Goal: Use online tool/utility: Utilize a website feature to perform a specific function

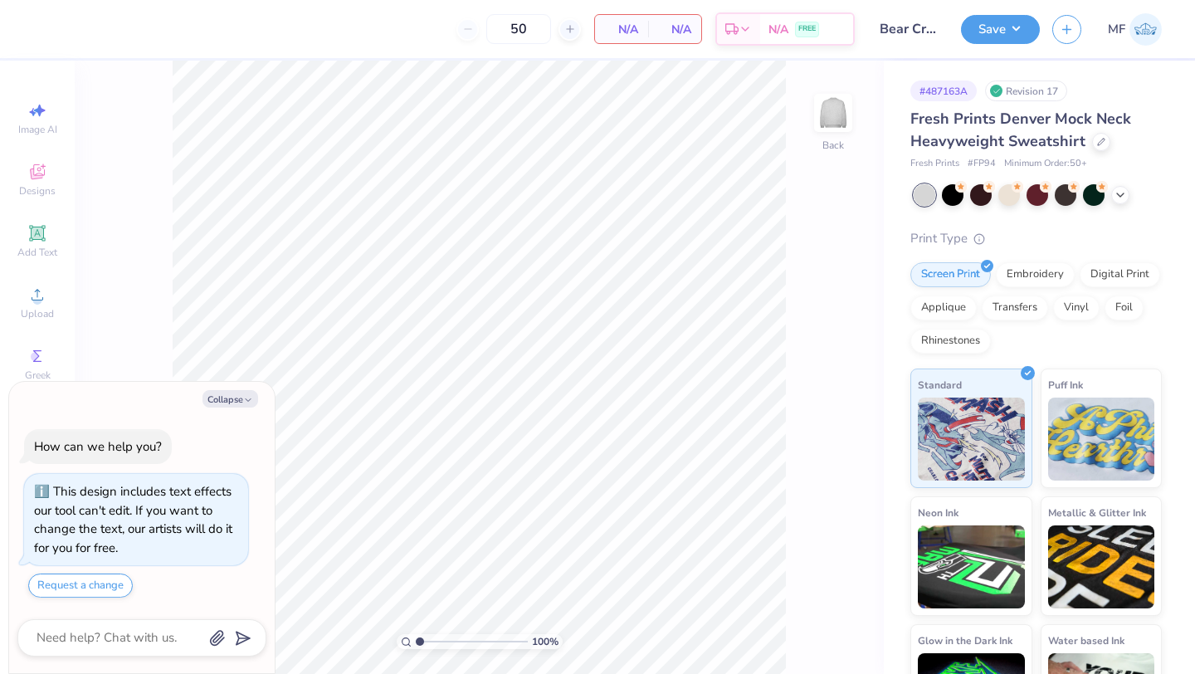
scroll to position [66, 0]
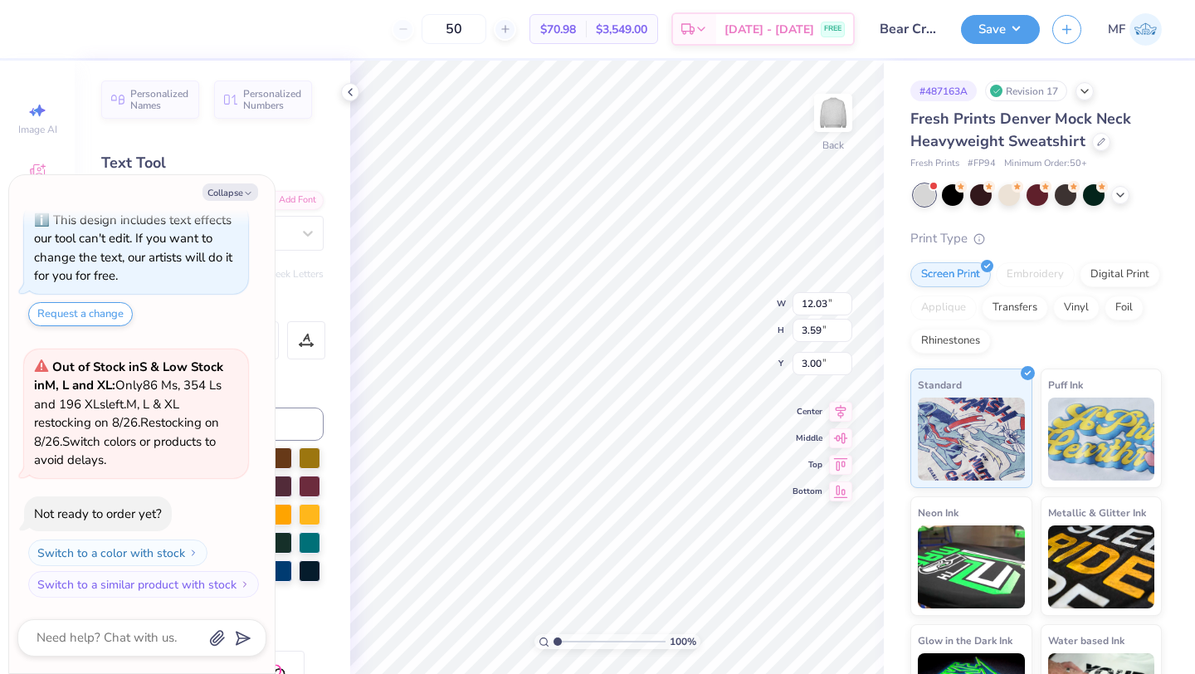
type textarea "x"
type input "9.94"
type input "2.97"
type input "3.62"
type textarea "x"
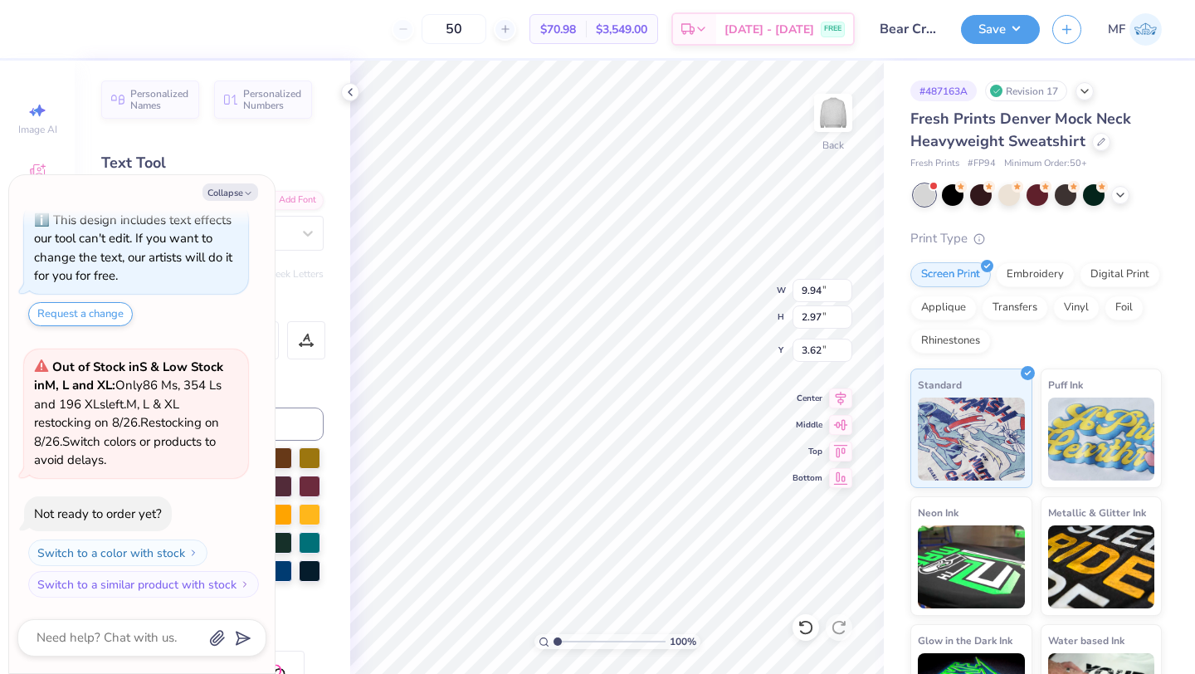
type input "3.00"
type textarea "x"
type input "10.69"
type input "11.97"
type input "2.17"
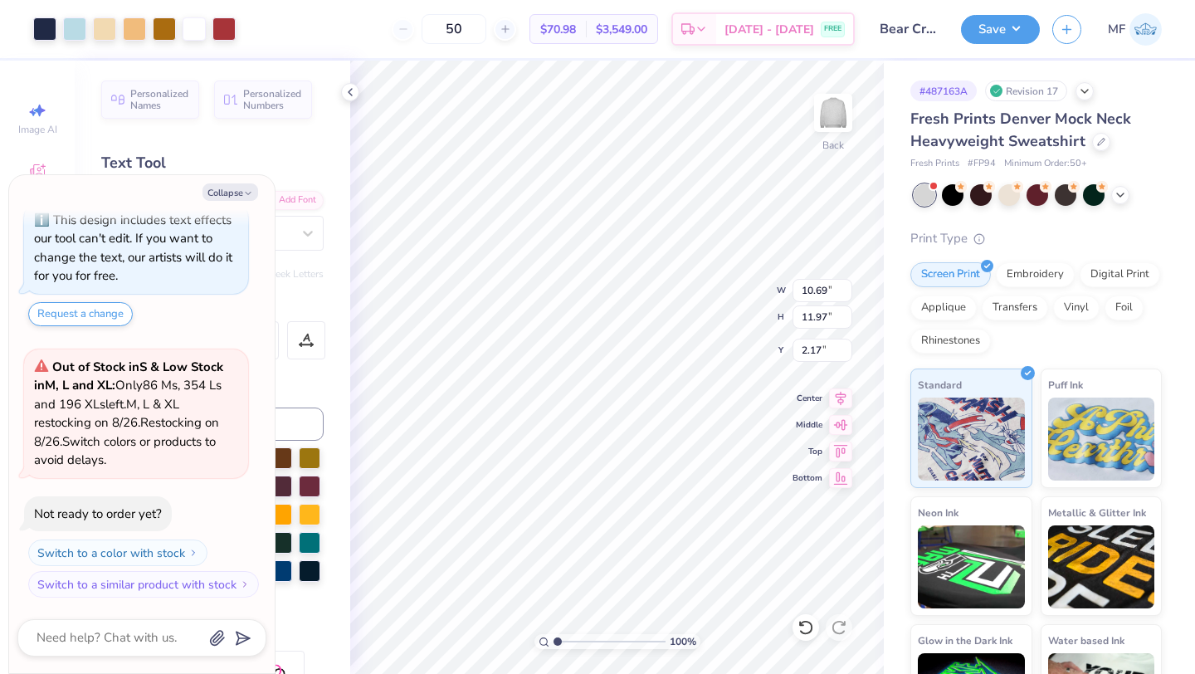
type textarea "x"
type input "11.18"
type input "12.52"
type input "1.62"
type textarea "x"
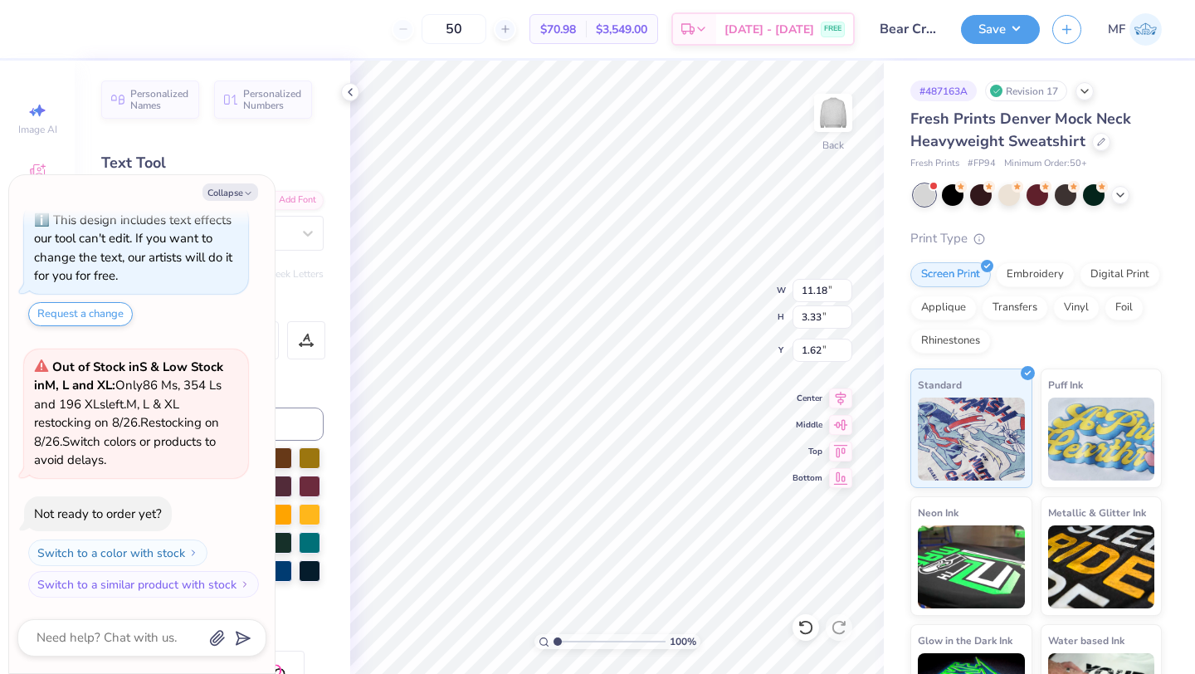
type input "10.16"
type input "3.03"
type input "1.92"
type textarea "x"
type input "1.91"
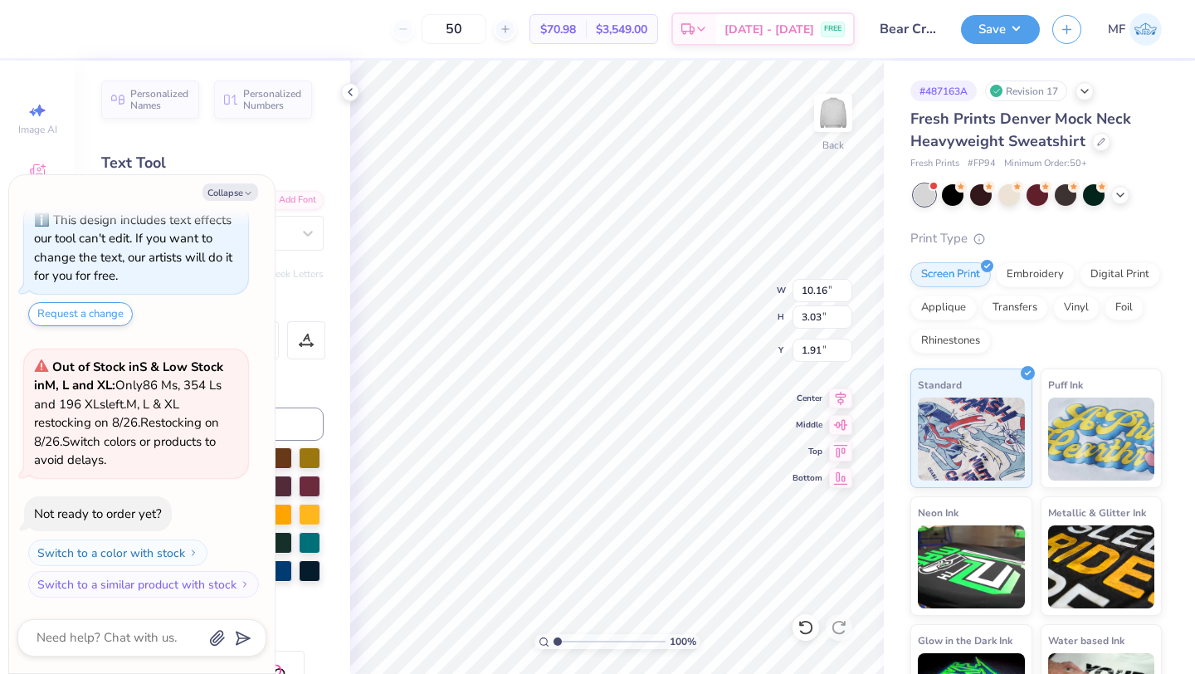
type textarea "x"
type input "2.18"
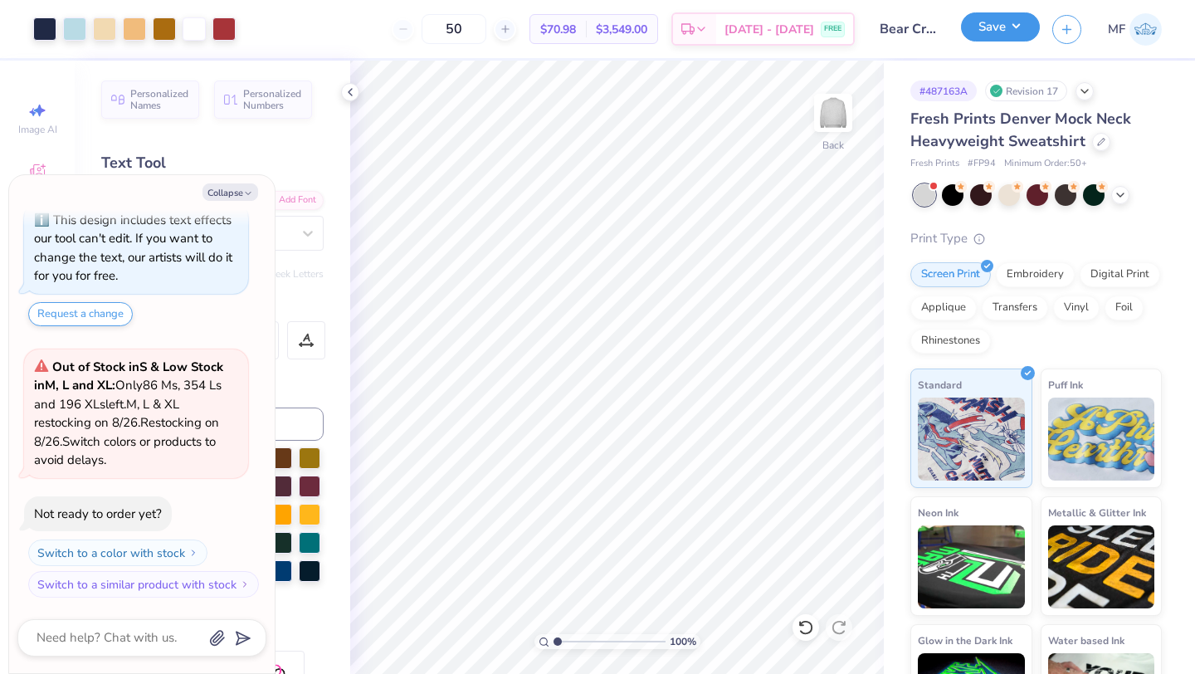
click at [993, 36] on button "Save" at bounding box center [1000, 26] width 79 height 29
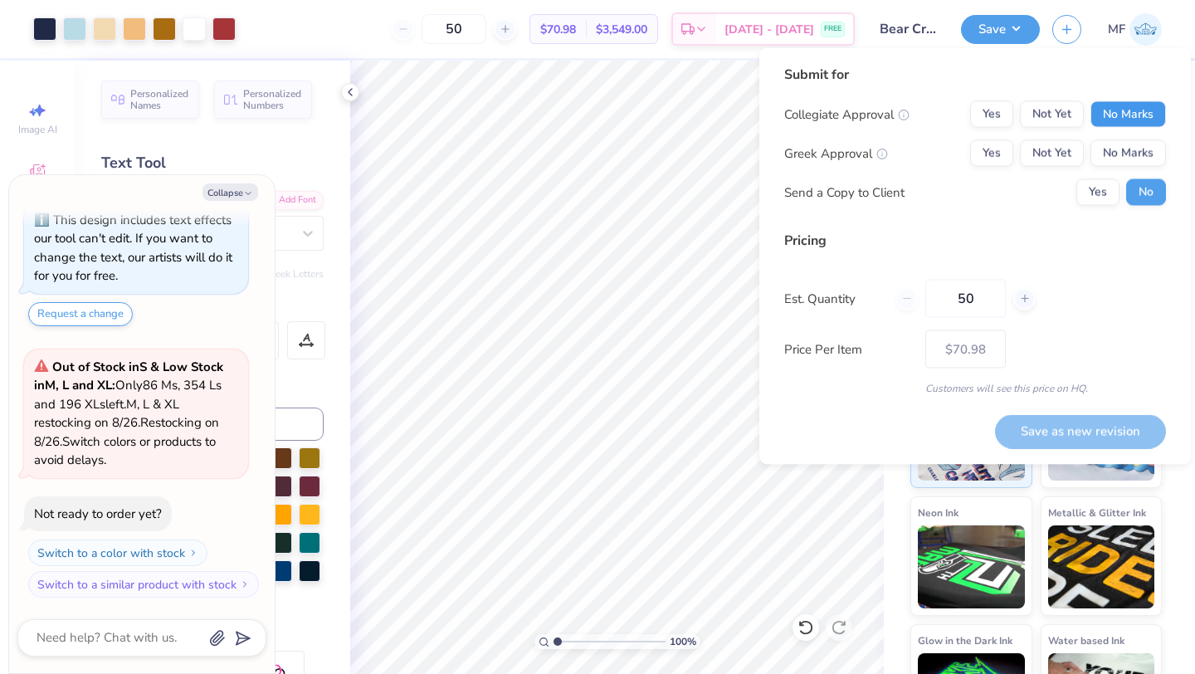
click at [1143, 115] on button "No Marks" at bounding box center [1128, 114] width 76 height 27
click at [995, 154] on button "Yes" at bounding box center [991, 153] width 43 height 27
click at [1096, 190] on button "Yes" at bounding box center [1097, 192] width 43 height 27
type textarea "x"
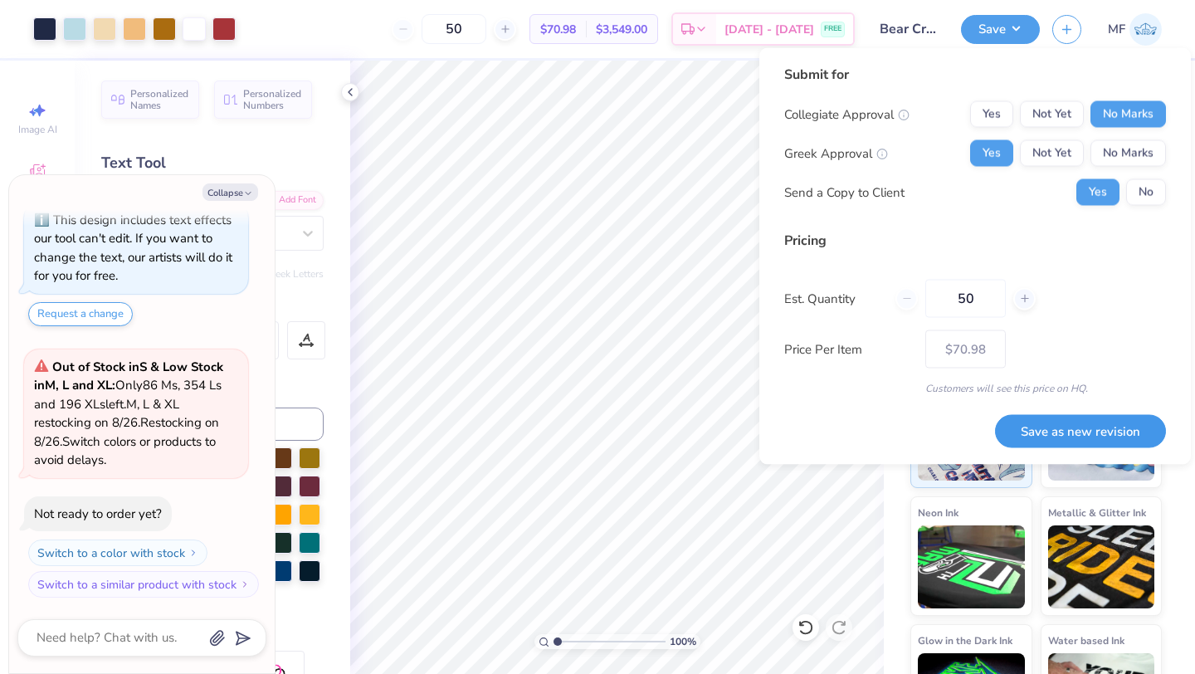
click at [1070, 425] on button "Save as new revision" at bounding box center [1080, 431] width 171 height 34
type input "$70.98"
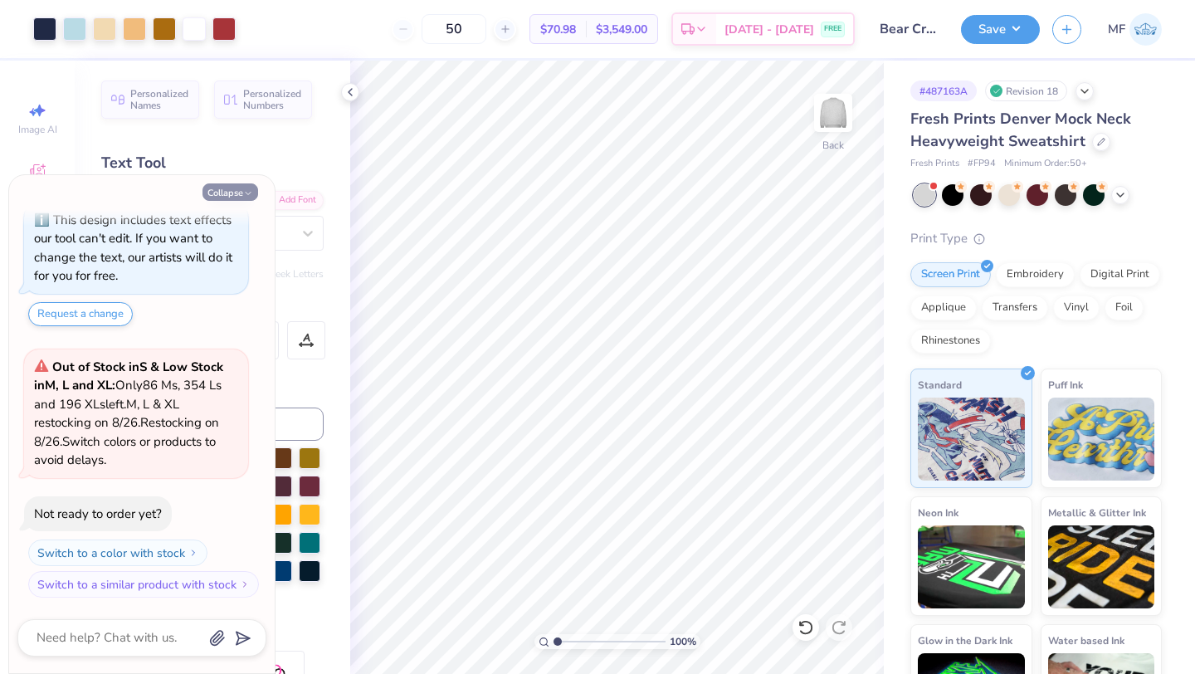
click at [236, 196] on button "Collapse" at bounding box center [230, 191] width 56 height 17
type textarea "x"
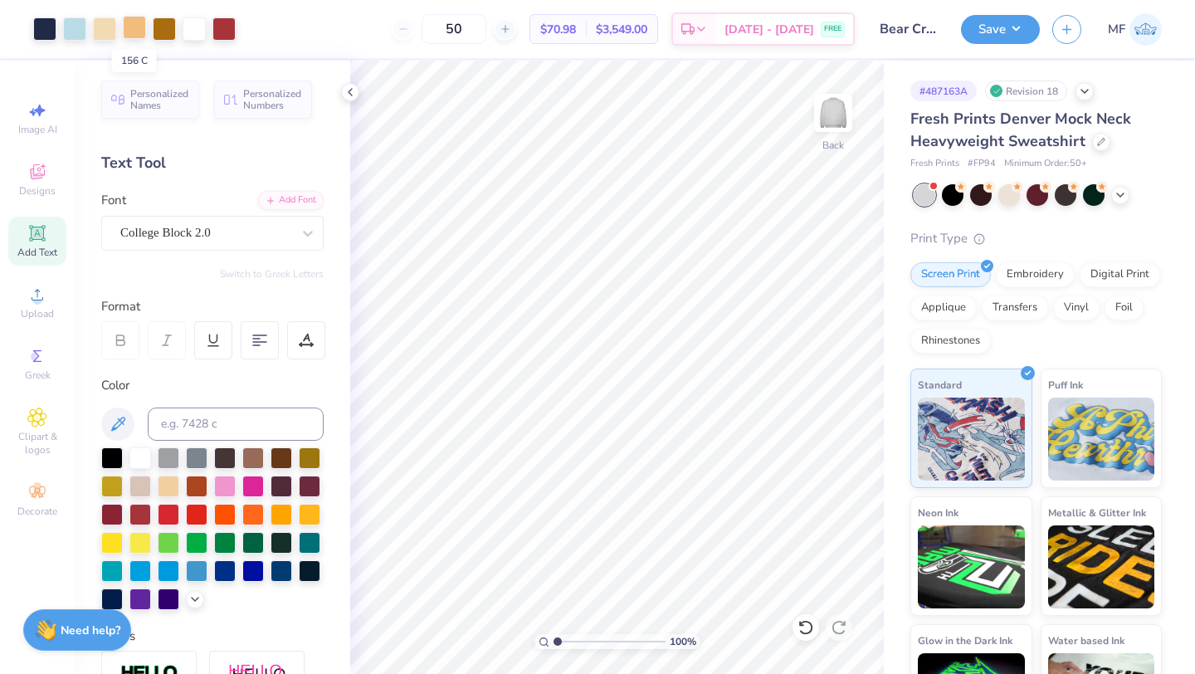
click at [130, 25] on div at bounding box center [134, 27] width 23 height 23
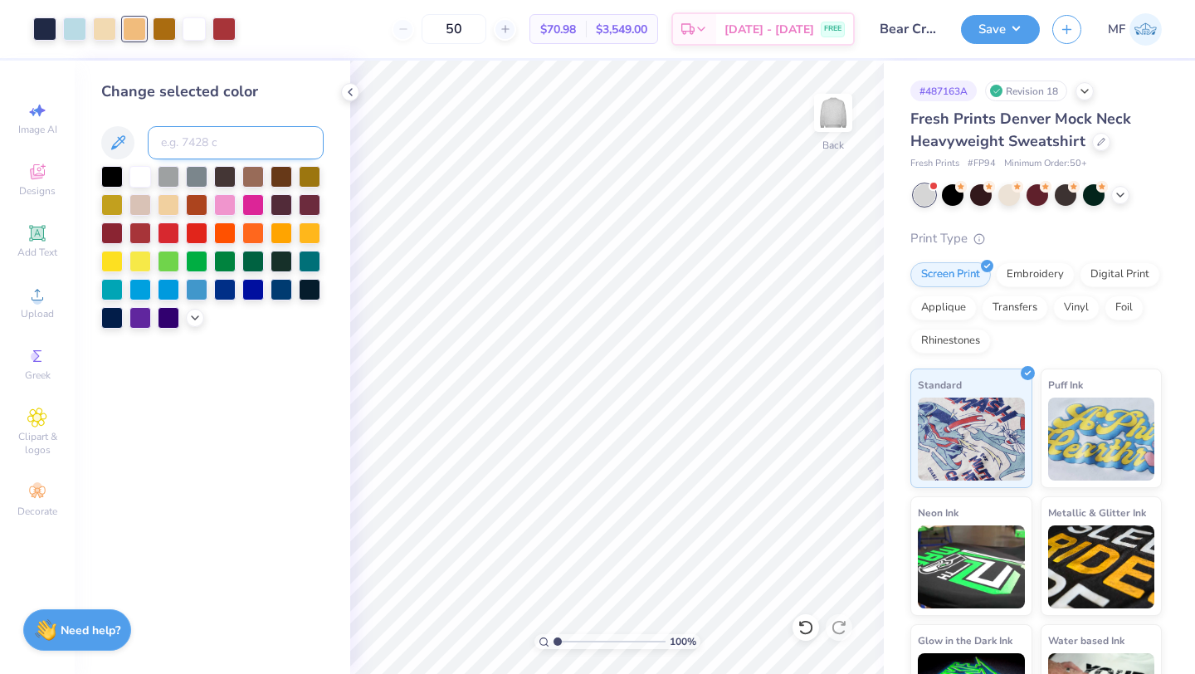
click at [188, 143] on input at bounding box center [236, 142] width 176 height 33
type input "7506"
click at [801, 622] on icon at bounding box center [805, 627] width 14 height 15
click at [182, 137] on input at bounding box center [236, 142] width 176 height 33
type input "156"
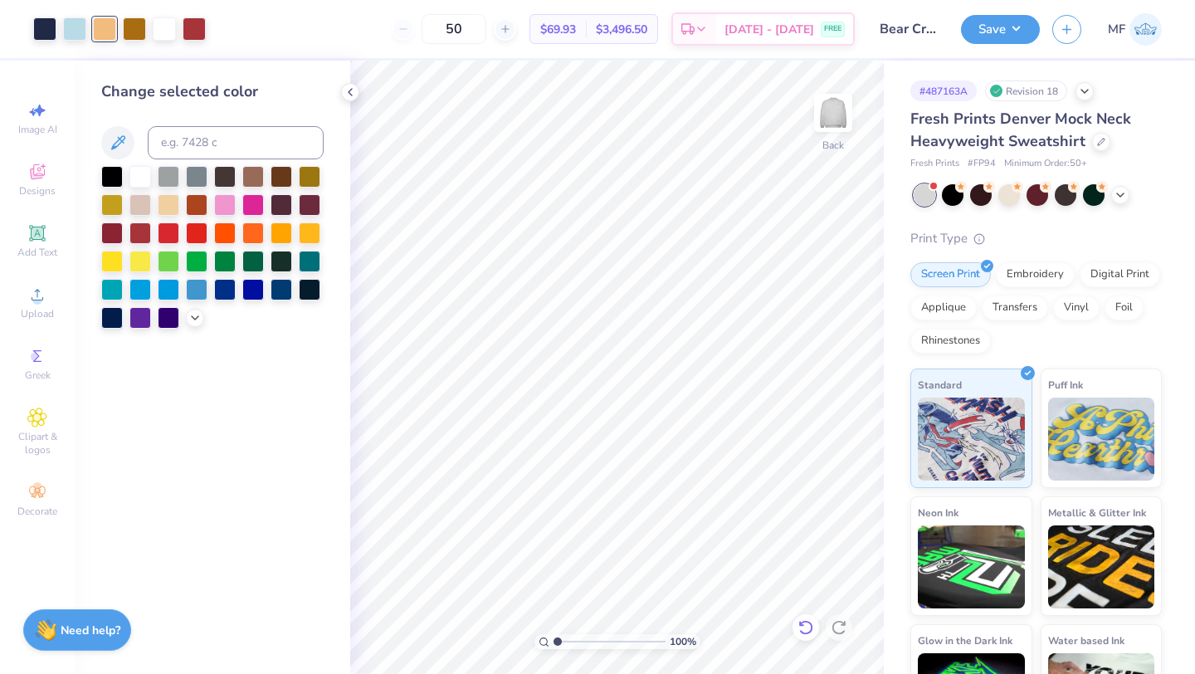
click at [812, 630] on icon at bounding box center [805, 627] width 17 height 17
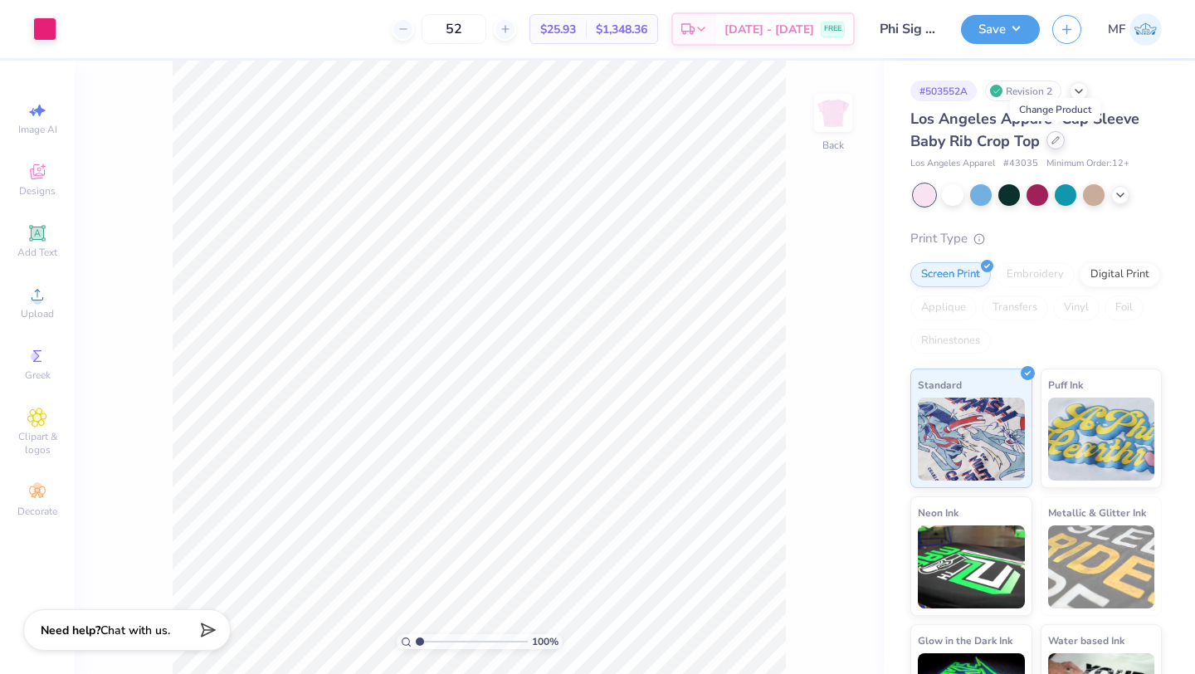
click at [1060, 139] on div at bounding box center [1055, 140] width 18 height 18
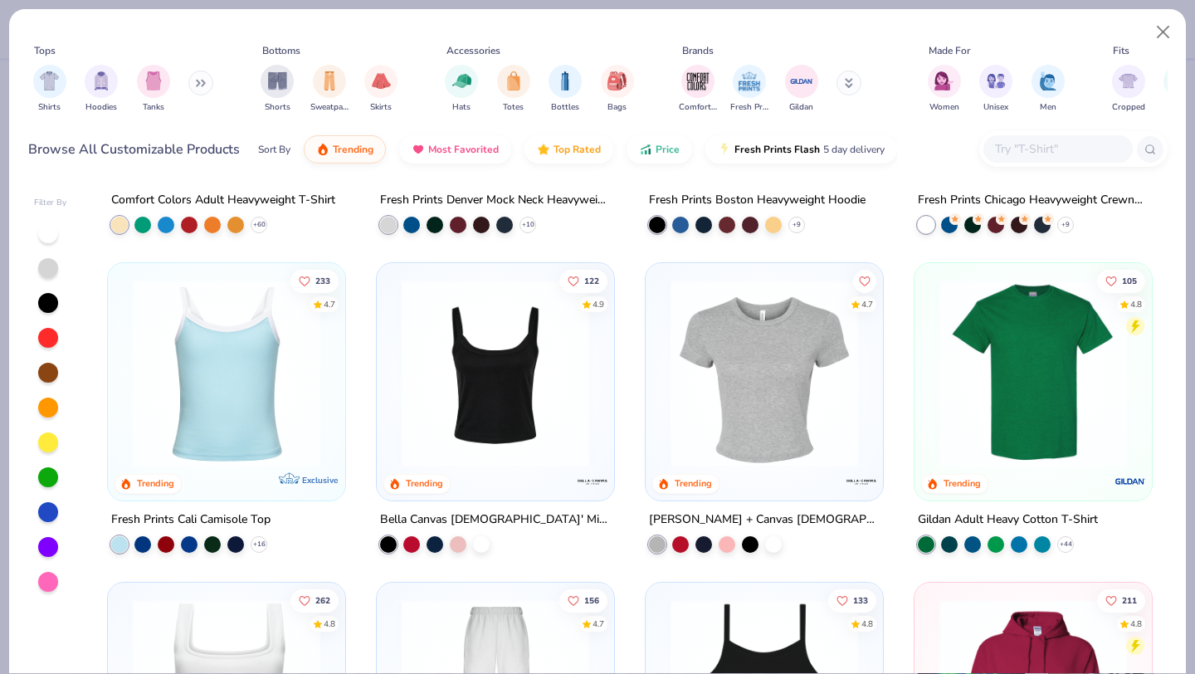
scroll to position [274, 0]
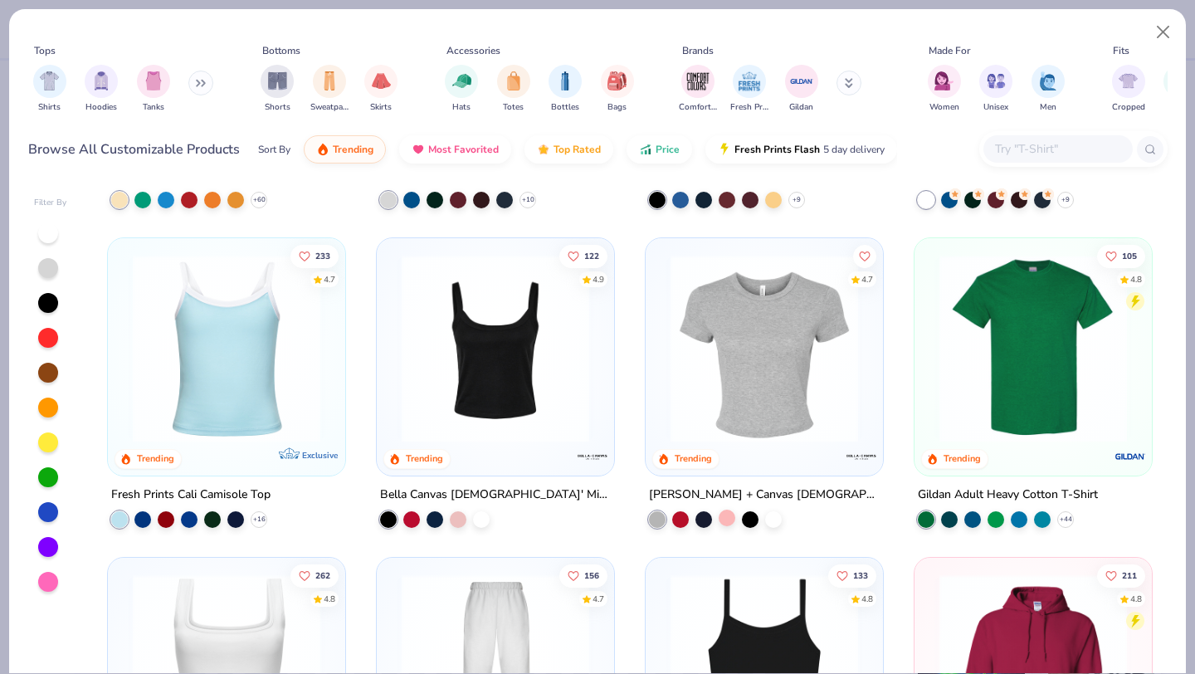
click at [725, 519] on div at bounding box center [727, 517] width 17 height 17
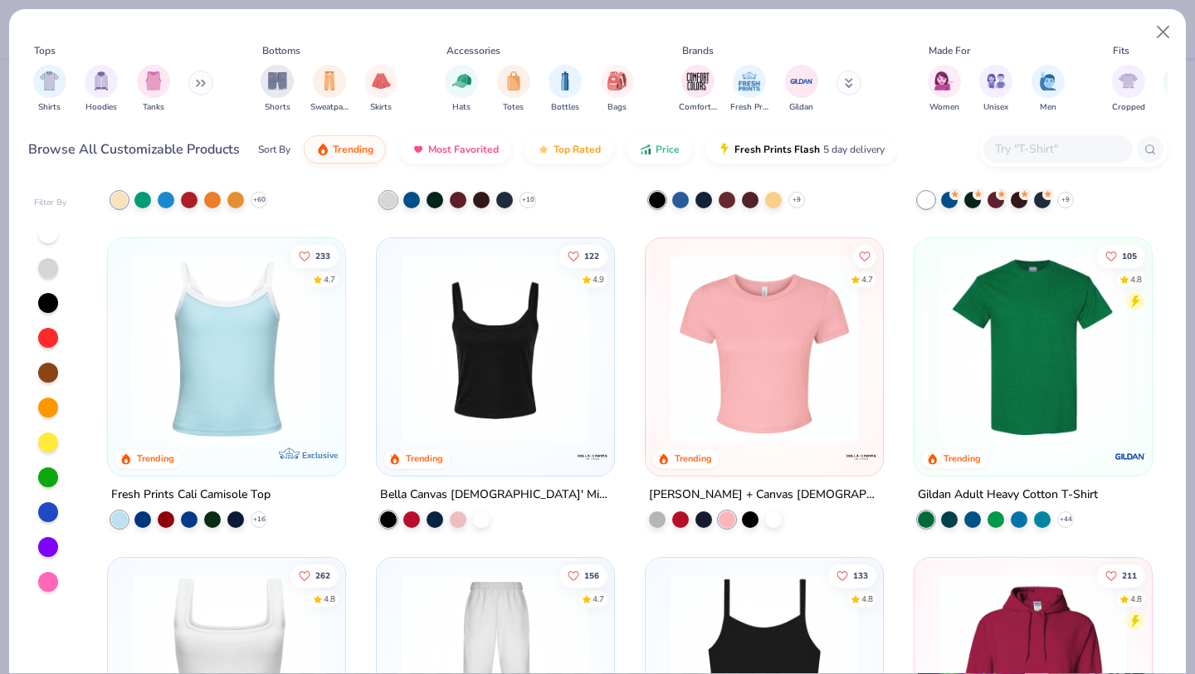
click at [729, 326] on img at bounding box center [764, 349] width 204 height 188
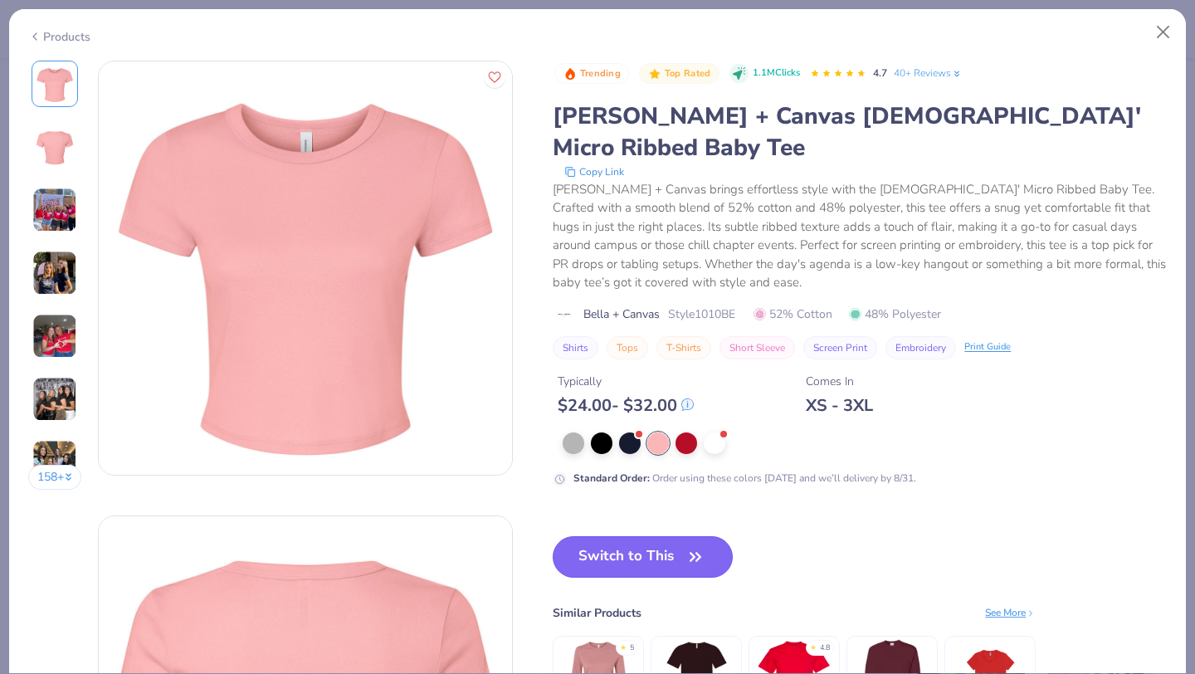
click at [650, 536] on button "Switch to This" at bounding box center [643, 556] width 180 height 41
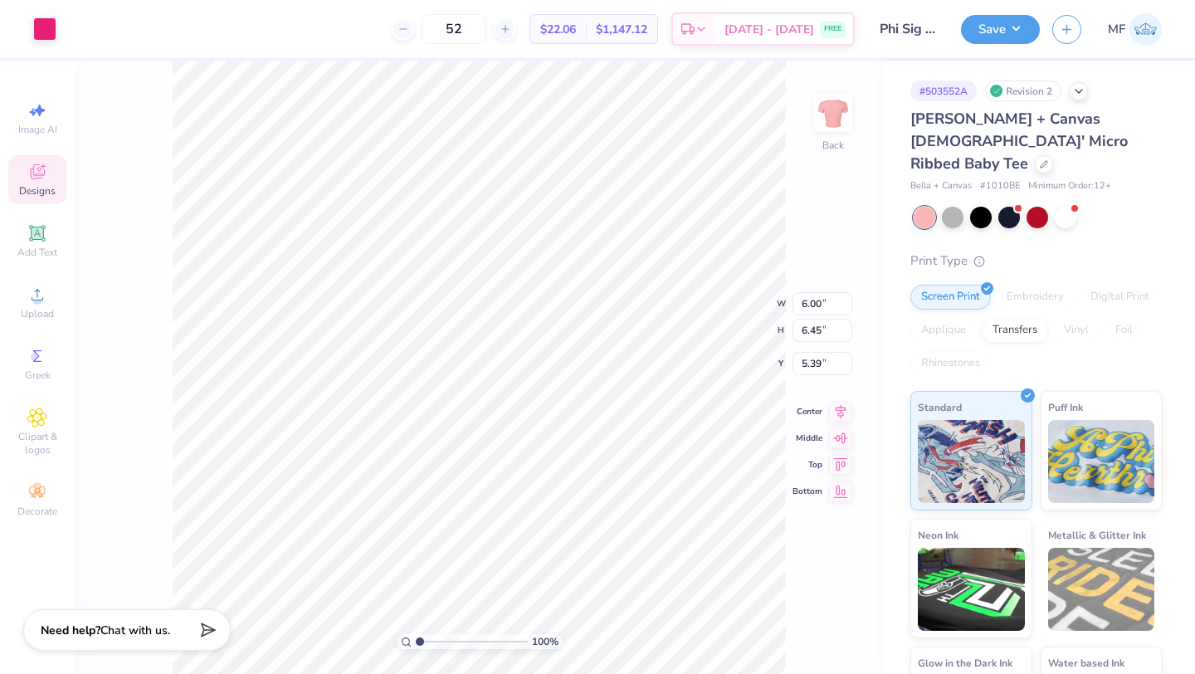
type input "3.00"
type input "6.48"
type input "6.97"
click at [1035, 154] on div at bounding box center [1044, 163] width 18 height 18
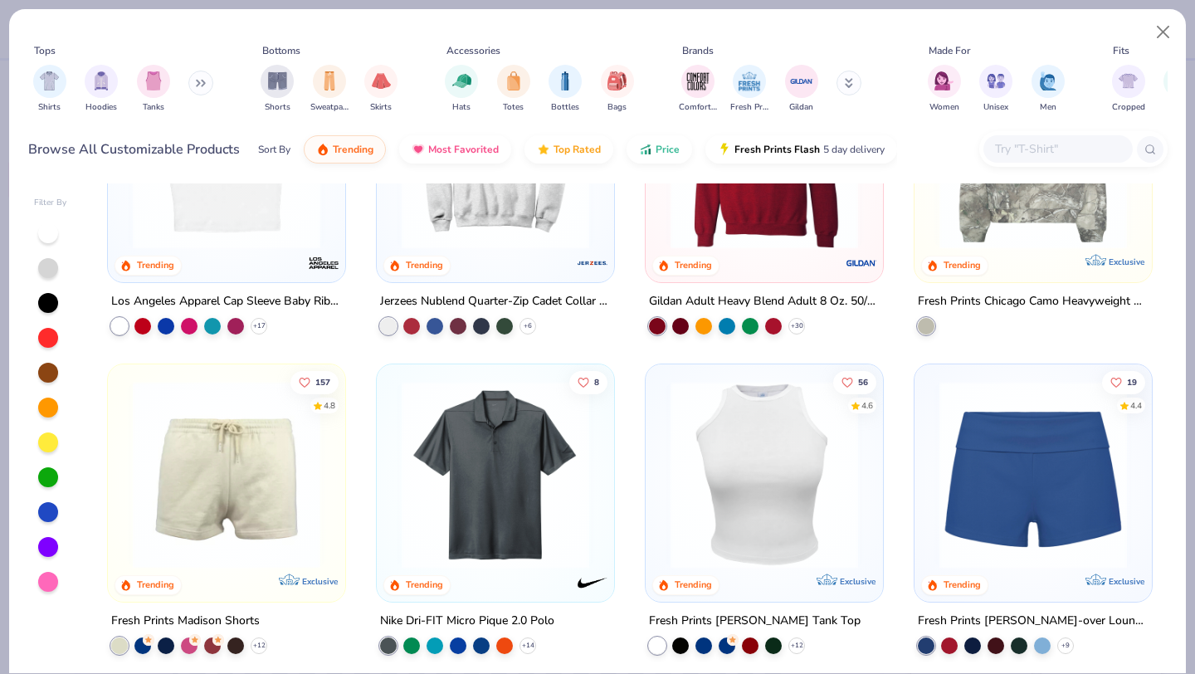
scroll to position [1438, 0]
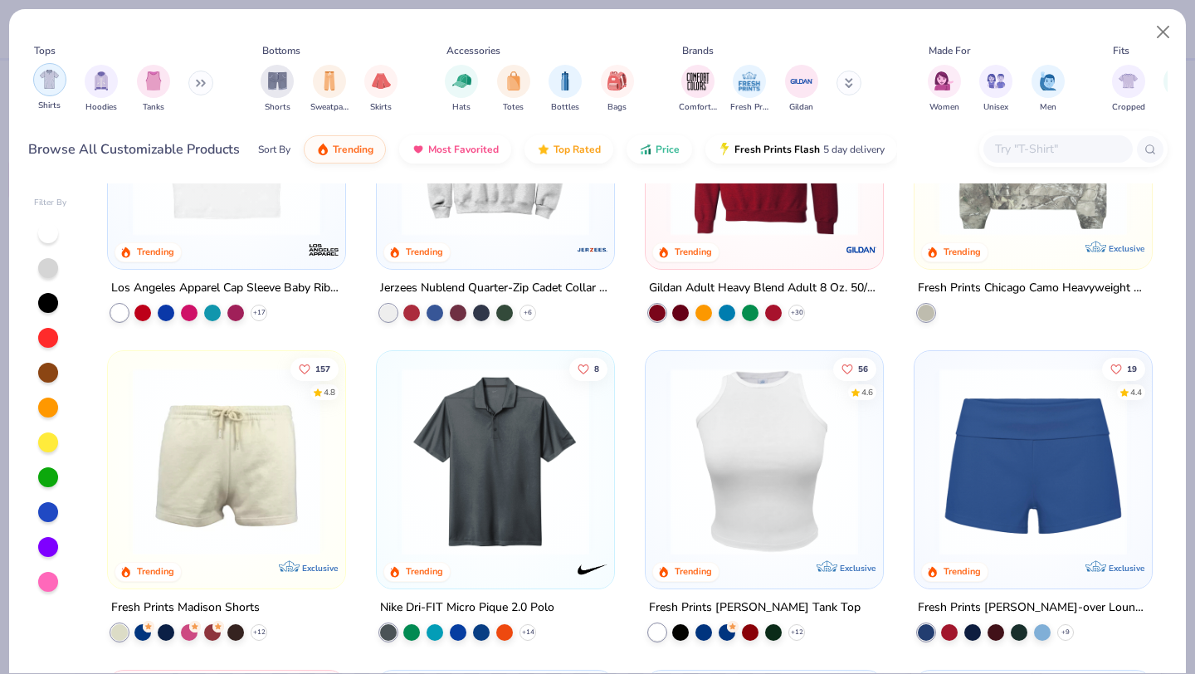
click at [49, 90] on div "filter for Shirts" at bounding box center [49, 79] width 33 height 33
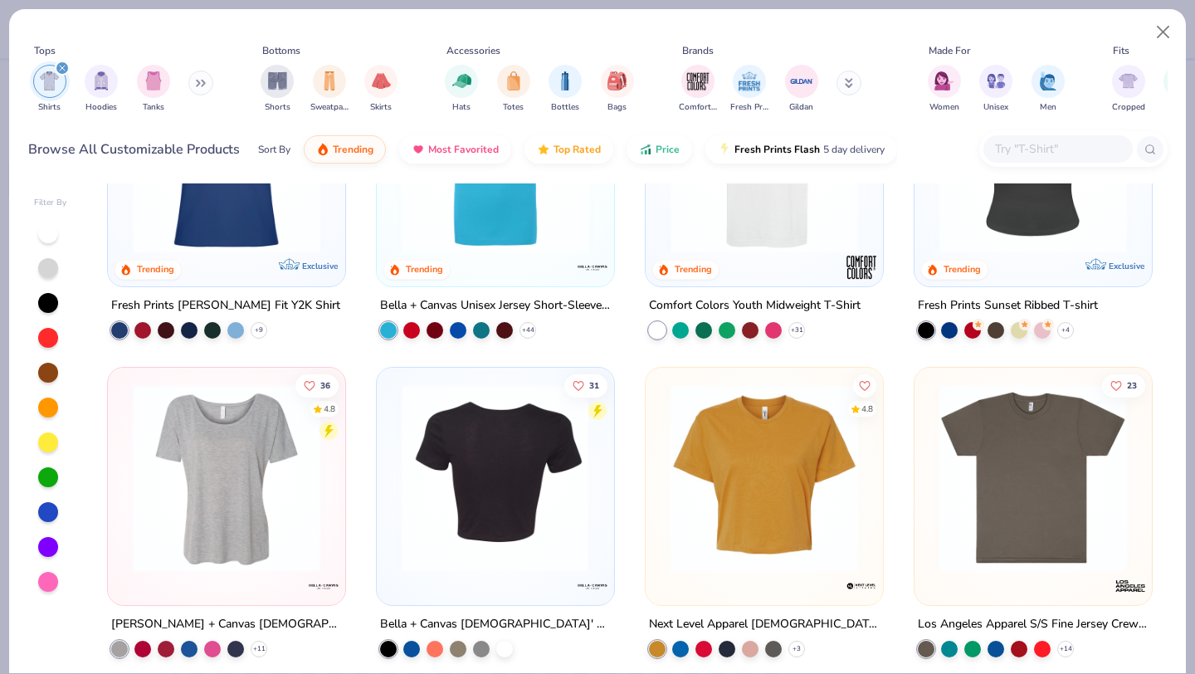
scroll to position [708, 0]
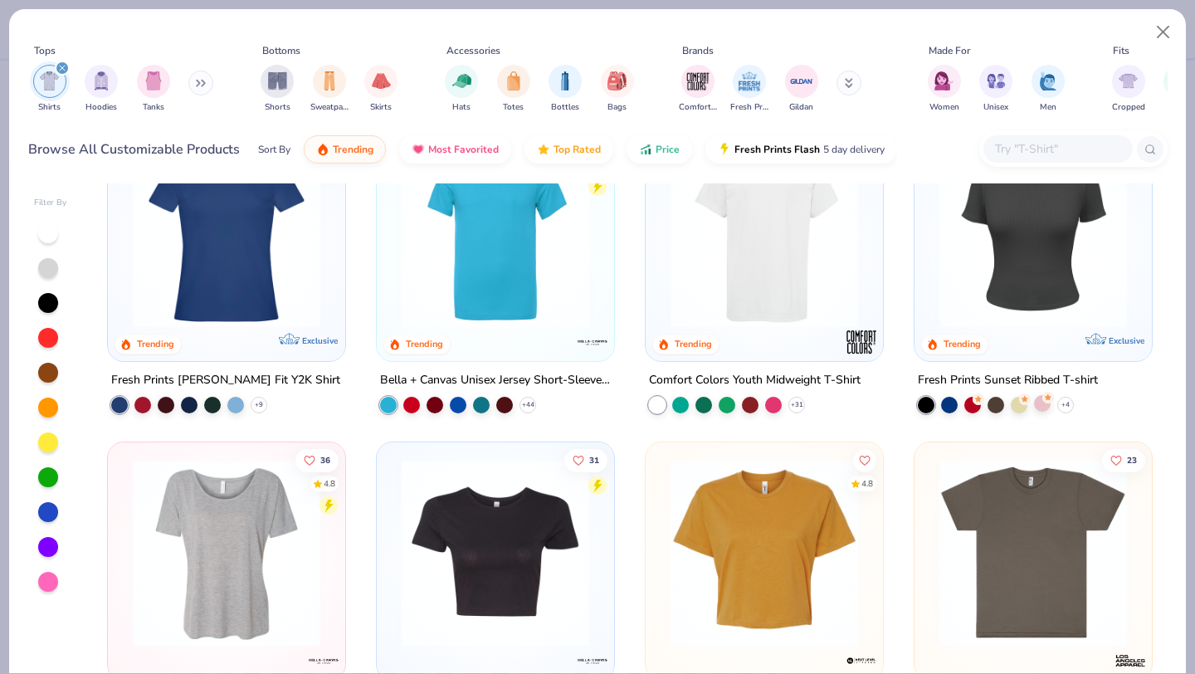
click at [1044, 399] on icon at bounding box center [1048, 397] width 12 height 12
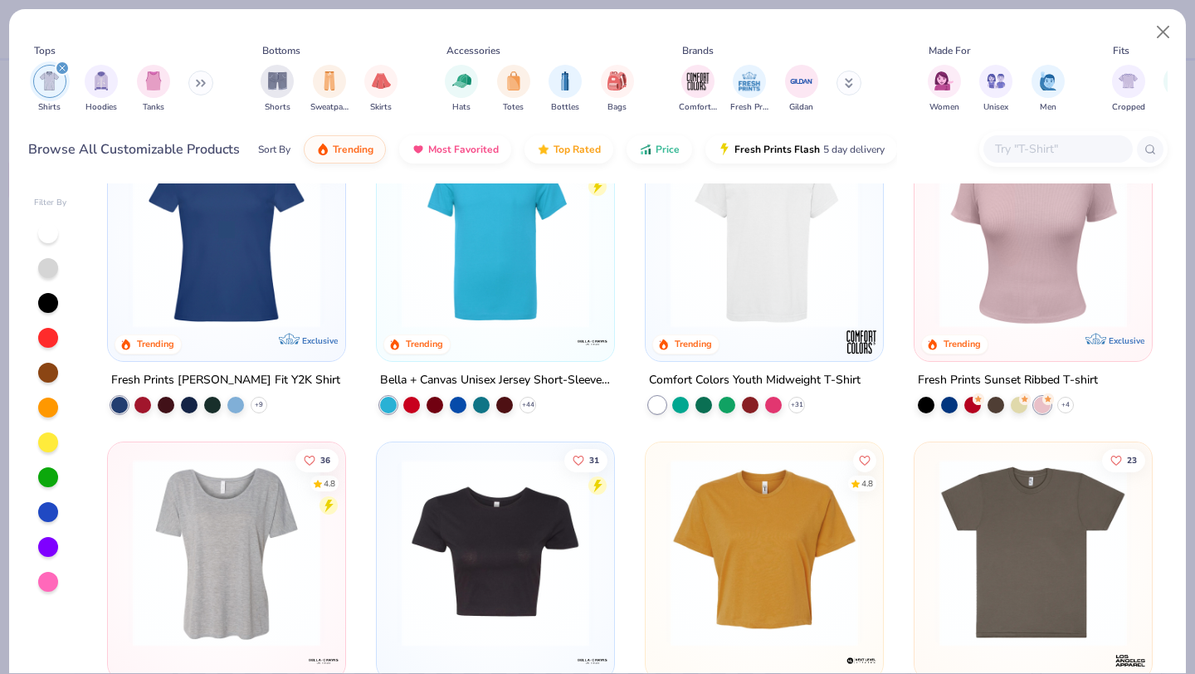
click at [1026, 323] on img at bounding box center [1033, 233] width 204 height 188
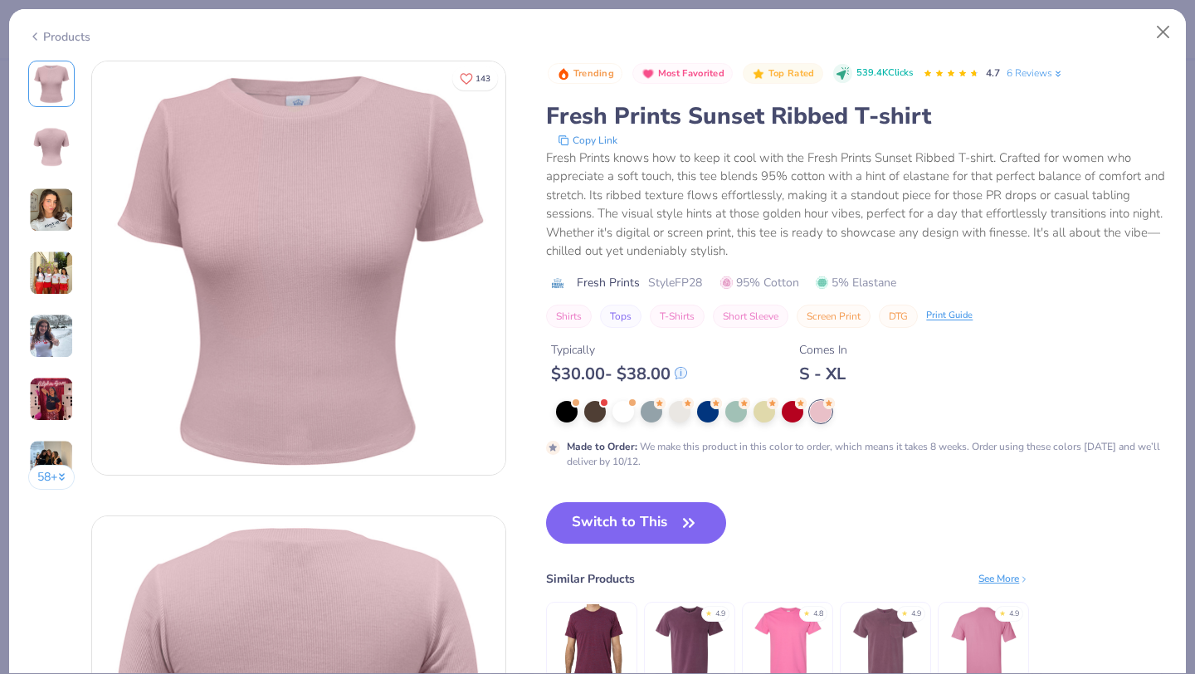
click at [37, 32] on icon at bounding box center [34, 37] width 13 height 20
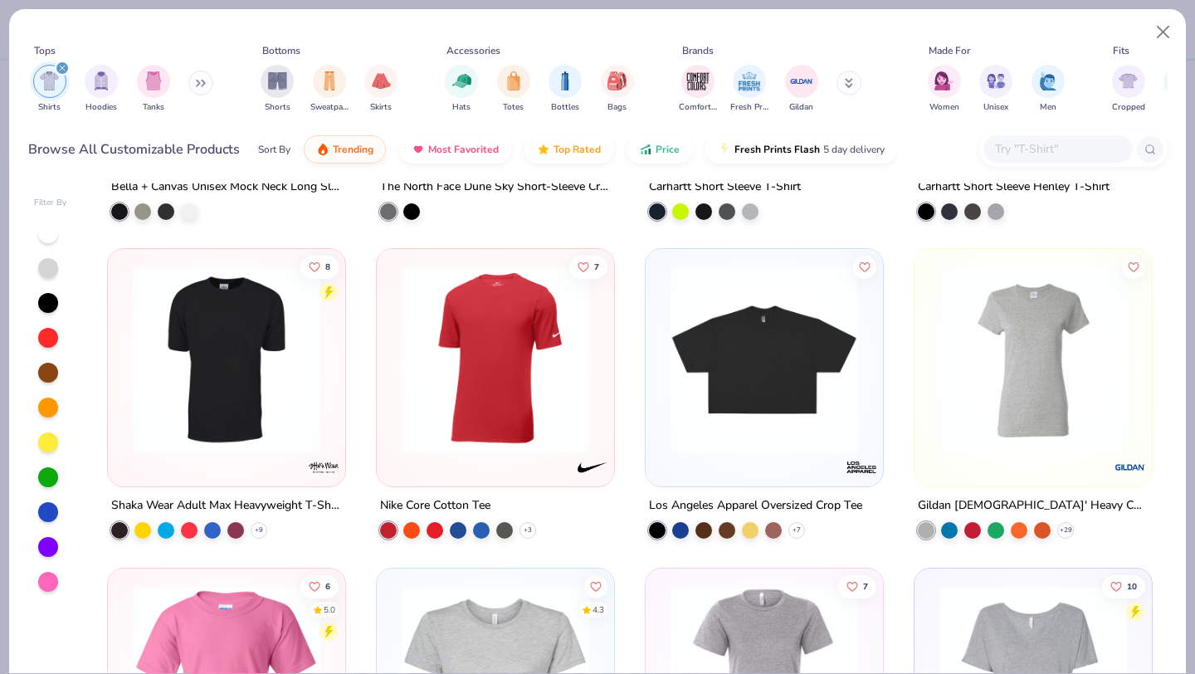
scroll to position [4779, 0]
